Goal: Communication & Community: Share content

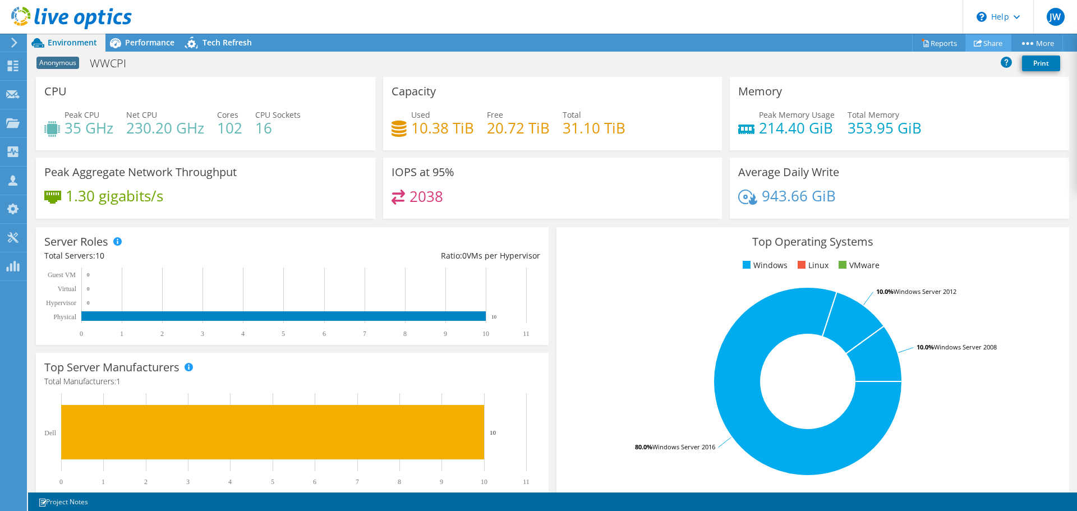
click at [991, 43] on link "Share" at bounding box center [989, 42] width 46 height 17
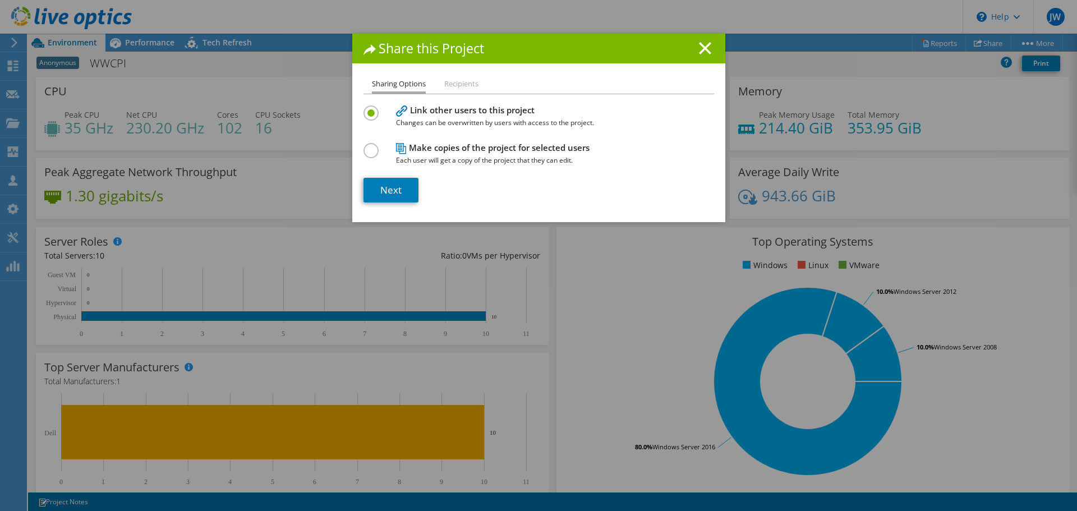
click at [713, 39] on div "Share this Project" at bounding box center [538, 49] width 373 height 30
click at [700, 49] on line at bounding box center [705, 48] width 11 height 11
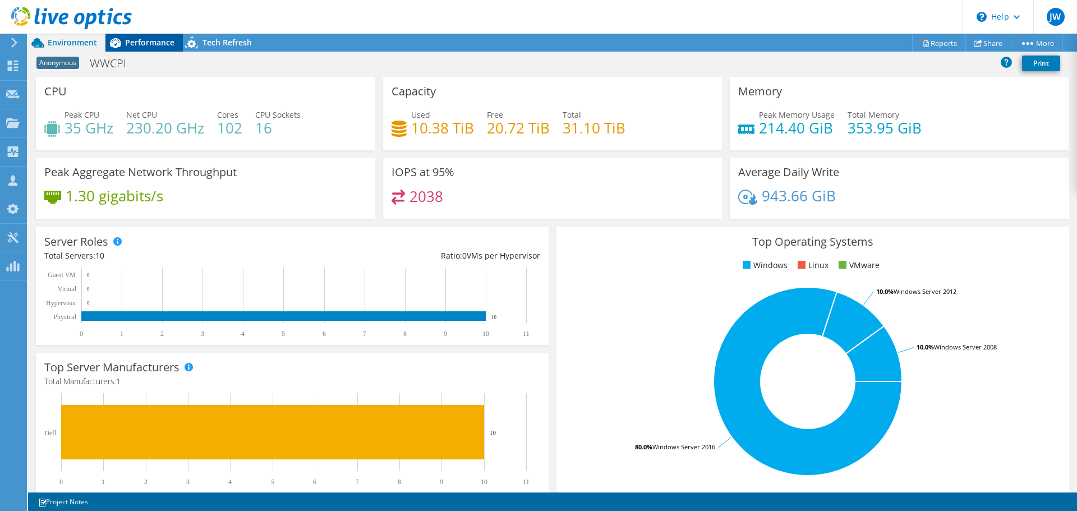
click at [150, 39] on span "Performance" at bounding box center [149, 42] width 49 height 11
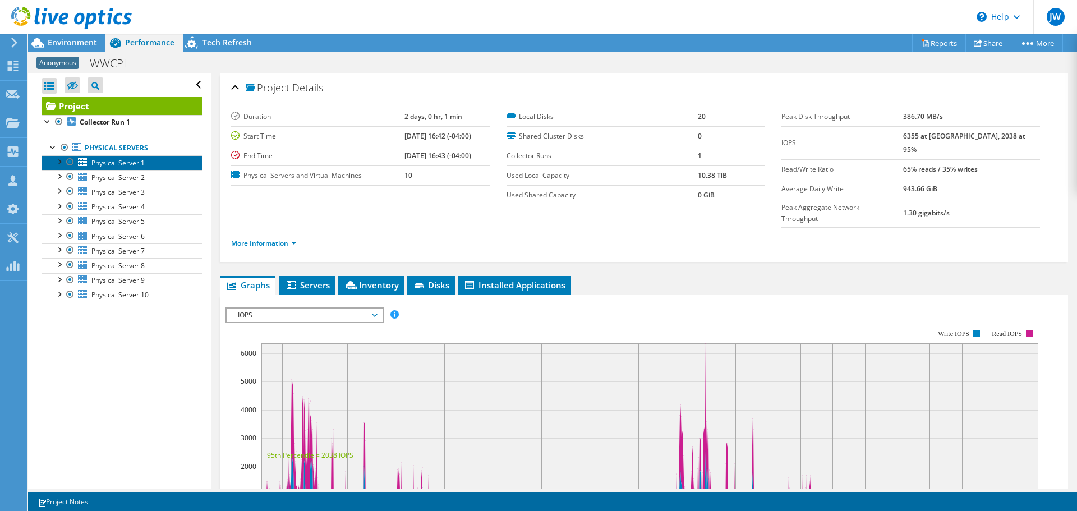
click at [109, 158] on span "Physical Server 1" at bounding box center [117, 163] width 53 height 10
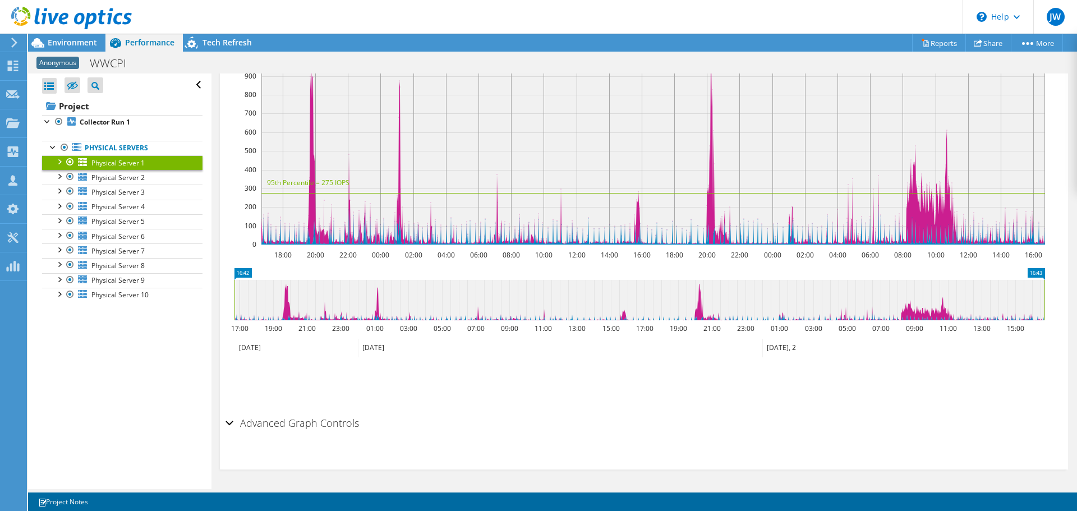
scroll to position [20, 0]
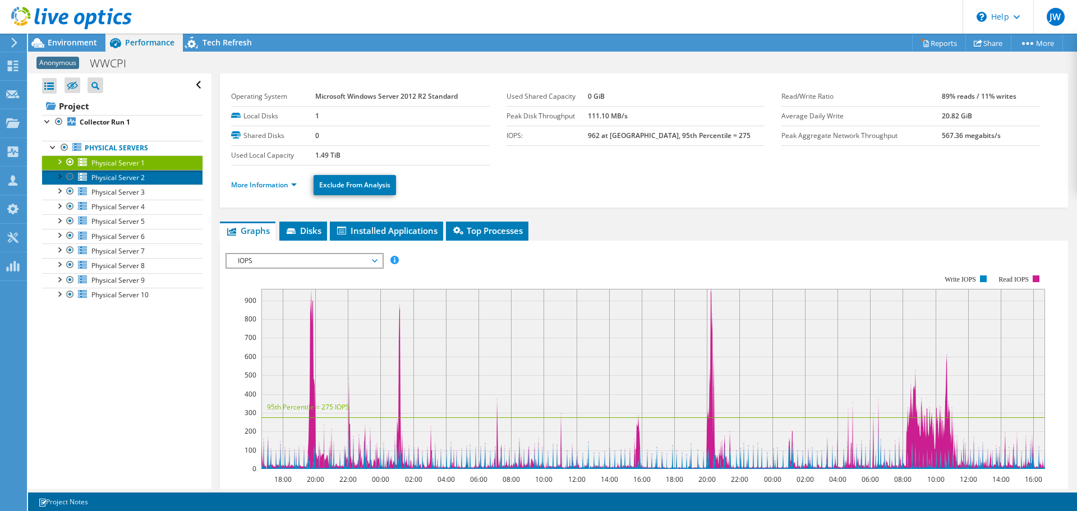
click at [144, 181] on span "Physical Server 2" at bounding box center [117, 178] width 53 height 10
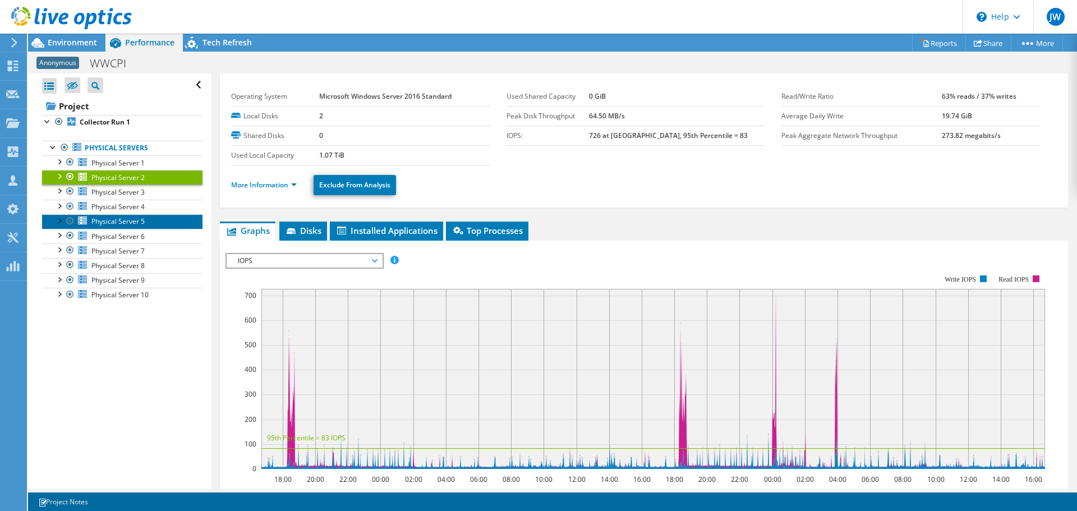
click at [141, 219] on span "Physical Server 5" at bounding box center [117, 222] width 53 height 10
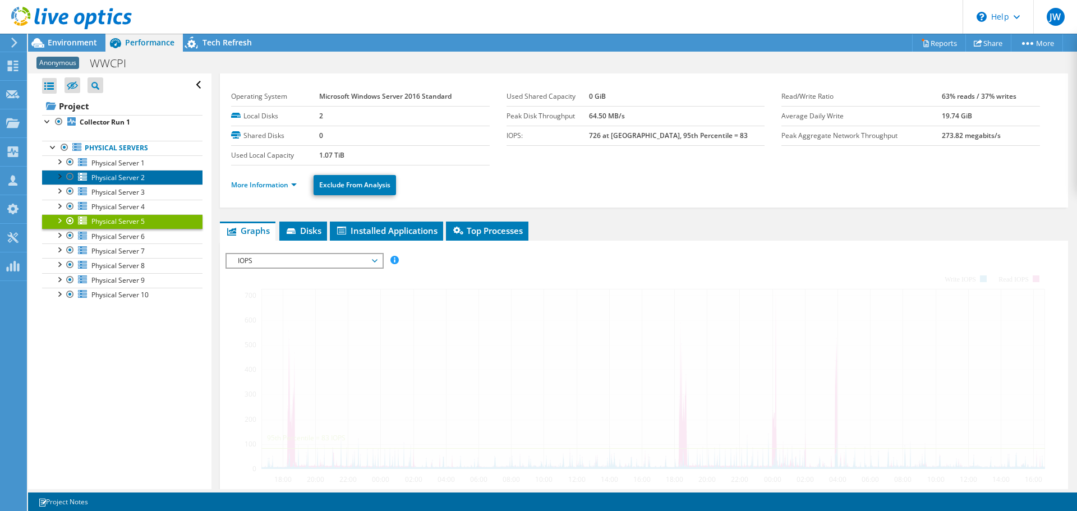
click at [140, 182] on link "Physical Server 2" at bounding box center [122, 177] width 161 height 15
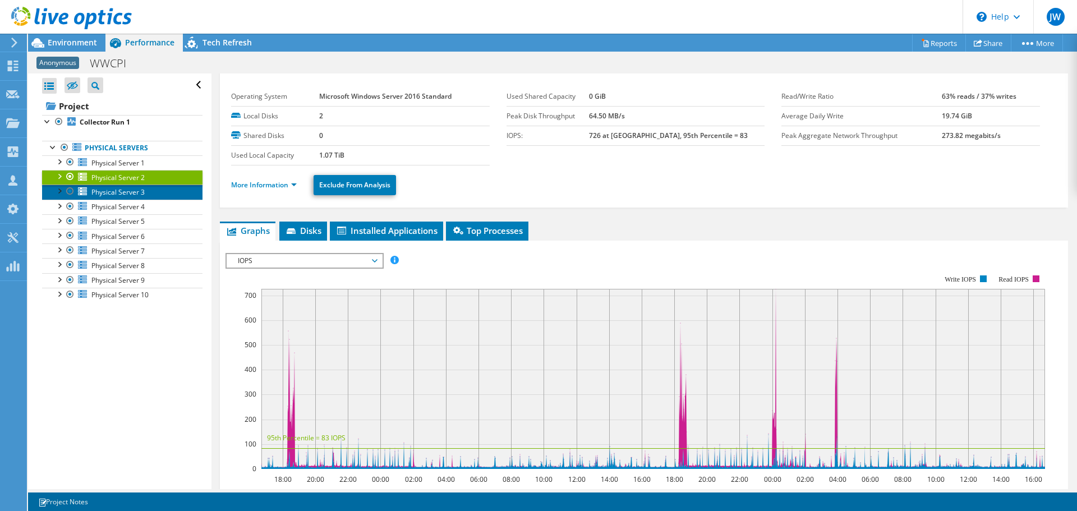
click at [127, 187] on link "Physical Server 3" at bounding box center [122, 192] width 161 height 15
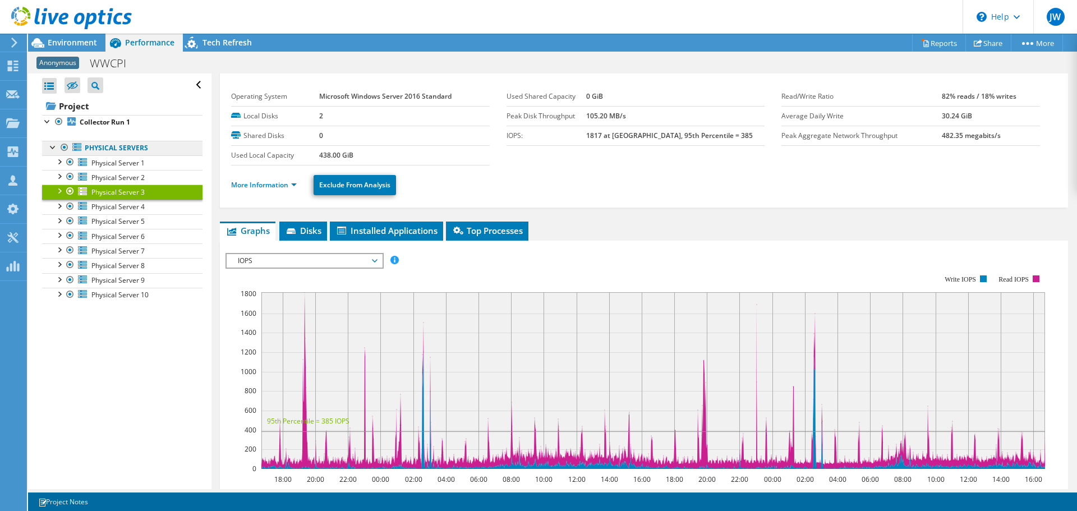
click at [143, 150] on link "Physical Servers" at bounding box center [122, 148] width 161 height 15
click at [141, 158] on span "Physical Server 1" at bounding box center [117, 163] width 53 height 10
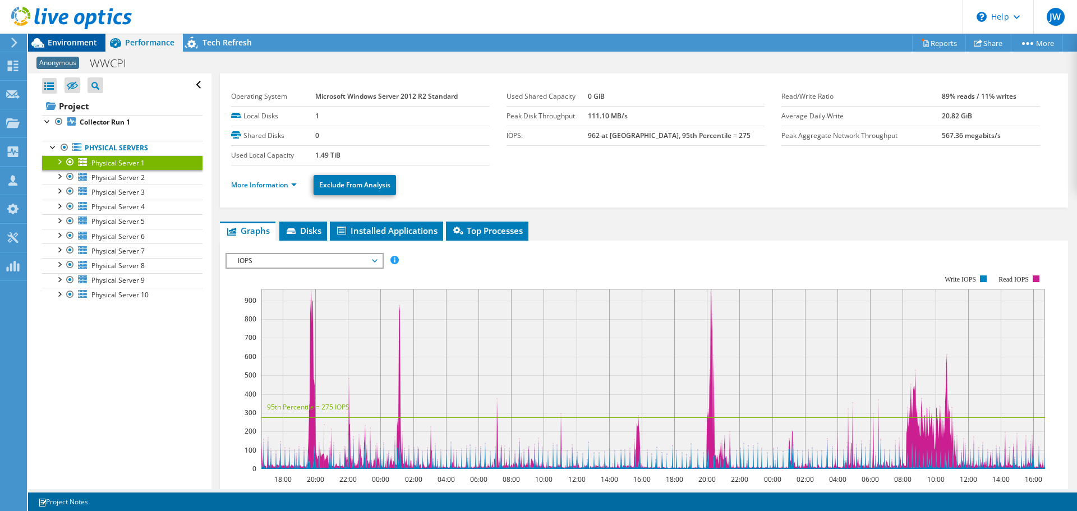
drag, startPoint x: 75, startPoint y: 42, endPoint x: 81, endPoint y: 45, distance: 7.0
click at [75, 42] on span "Environment" at bounding box center [72, 42] width 49 height 11
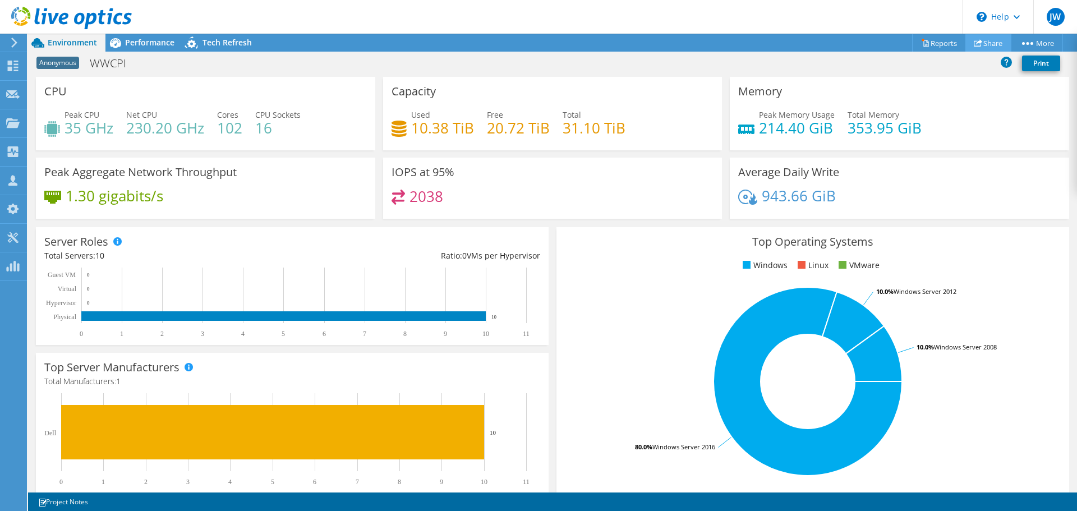
click at [989, 47] on link "Share" at bounding box center [989, 42] width 46 height 17
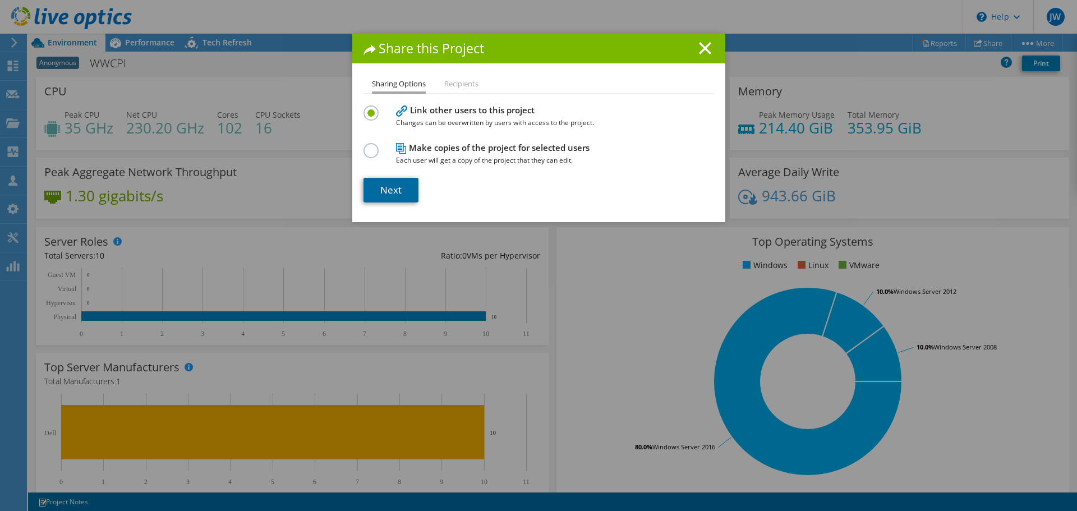
click at [410, 189] on link "Next" at bounding box center [391, 190] width 55 height 25
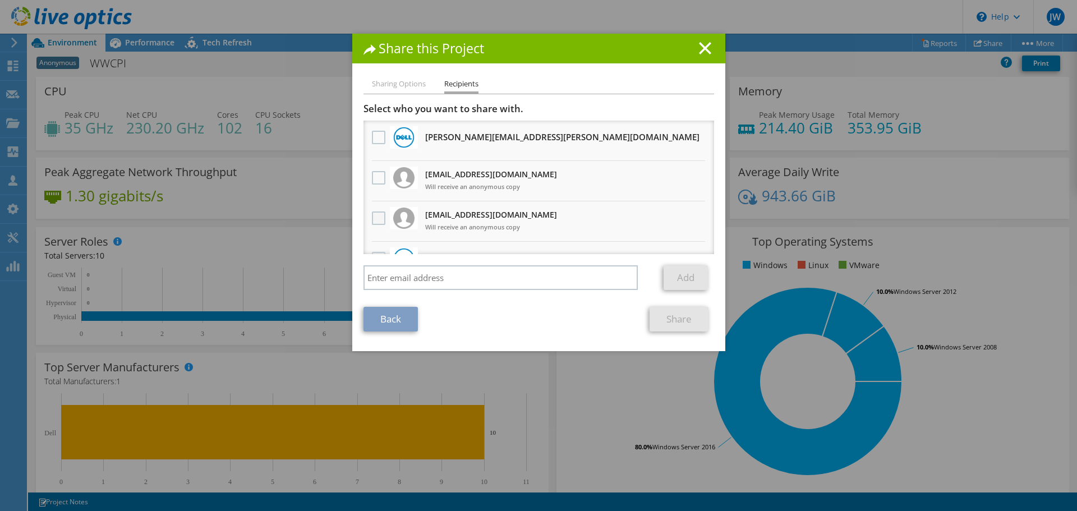
click at [382, 216] on label at bounding box center [380, 218] width 16 height 13
click at [0, 0] on input "checkbox" at bounding box center [0, 0] width 0 height 0
click at [671, 318] on link "Share" at bounding box center [679, 319] width 59 height 25
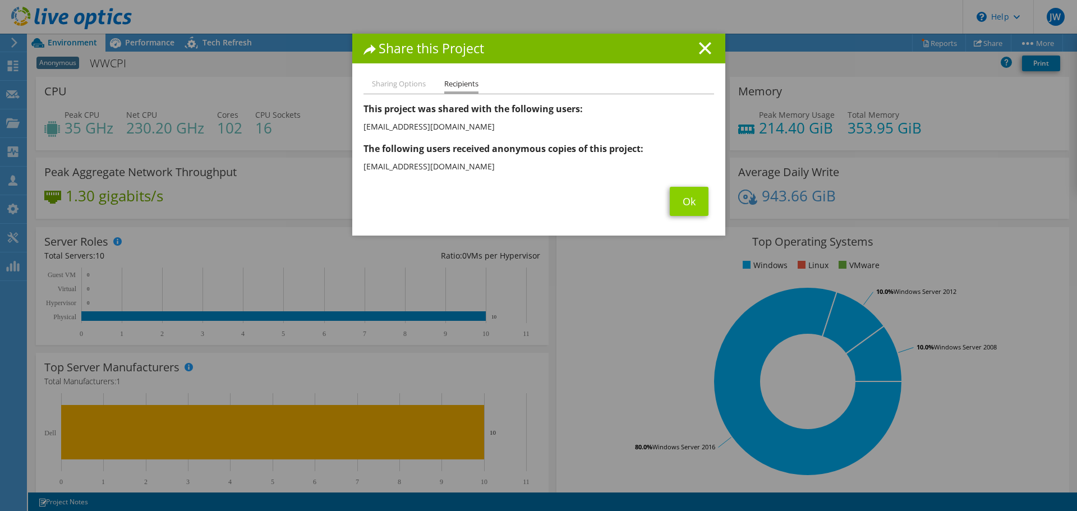
drag, startPoint x: 659, startPoint y: 189, endPoint x: 676, endPoint y: 205, distance: 23.4
click at [659, 189] on div "Ok" at bounding box center [539, 201] width 351 height 29
click at [677, 205] on link "Ok" at bounding box center [689, 201] width 39 height 29
